Goal: Transaction & Acquisition: Download file/media

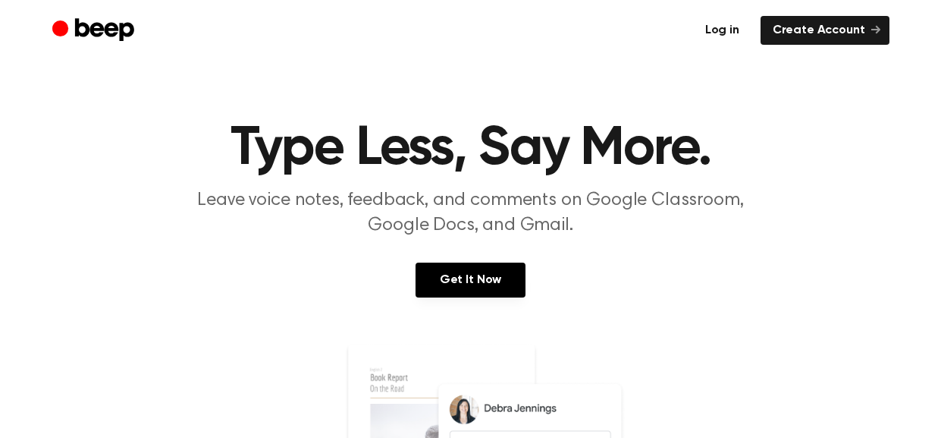
click at [736, 26] on link "Log in" at bounding box center [722, 30] width 58 height 29
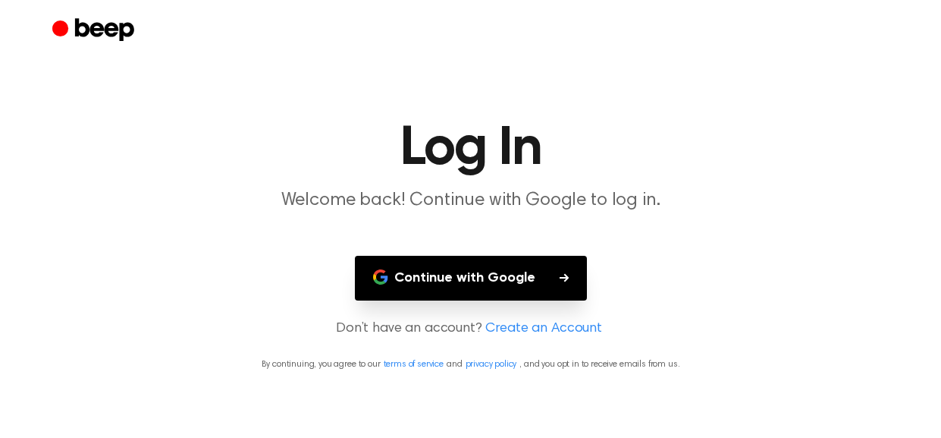
click at [462, 275] on button "Continue with Google" at bounding box center [471, 278] width 232 height 45
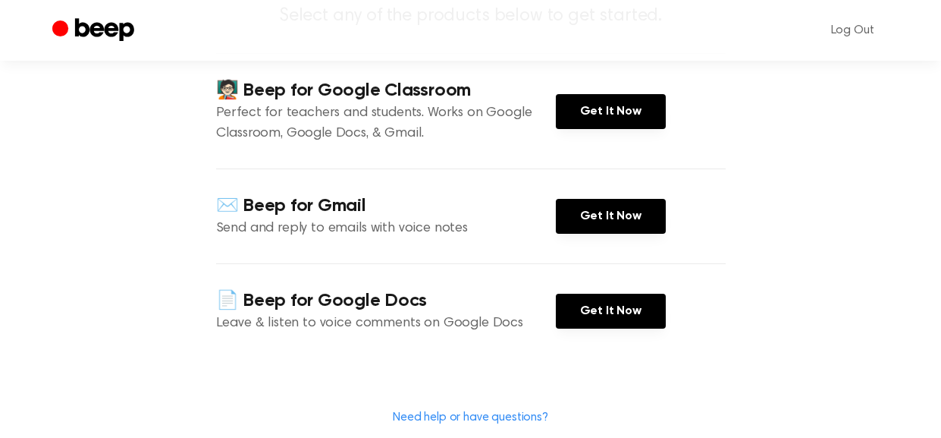
scroll to position [186, 0]
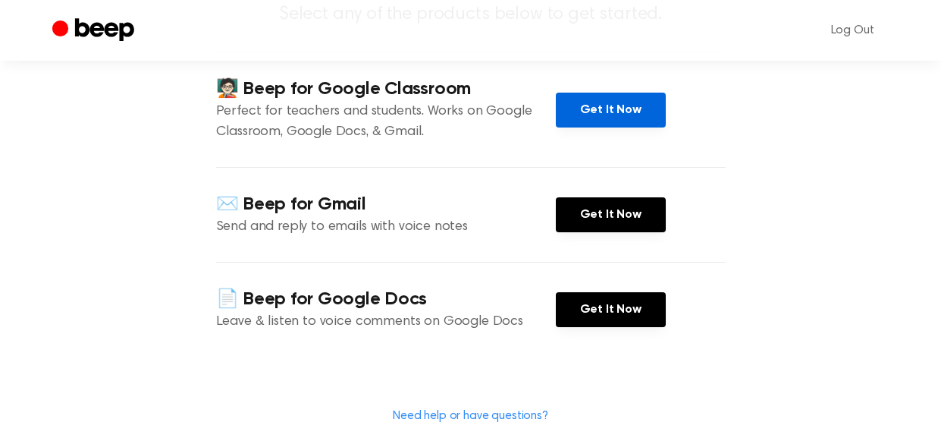
click at [616, 104] on link "Get It Now" at bounding box center [611, 110] width 110 height 35
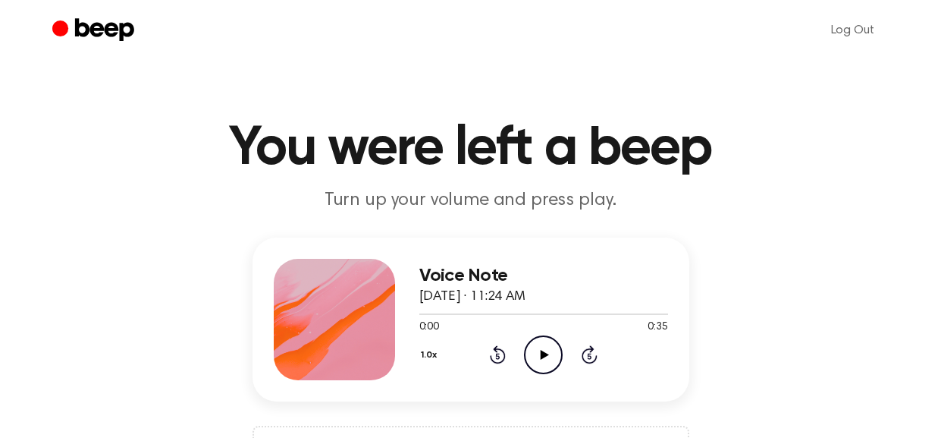
click at [550, 360] on icon "Play Audio" at bounding box center [543, 354] width 39 height 39
